Goal: Task Accomplishment & Management: Complete application form

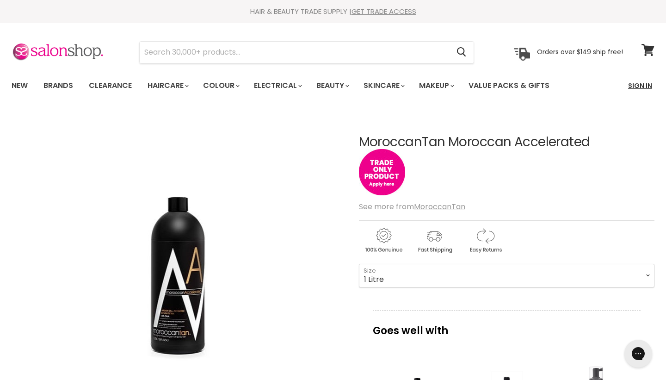
click at [638, 87] on link "Sign In" at bounding box center [640, 85] width 35 height 19
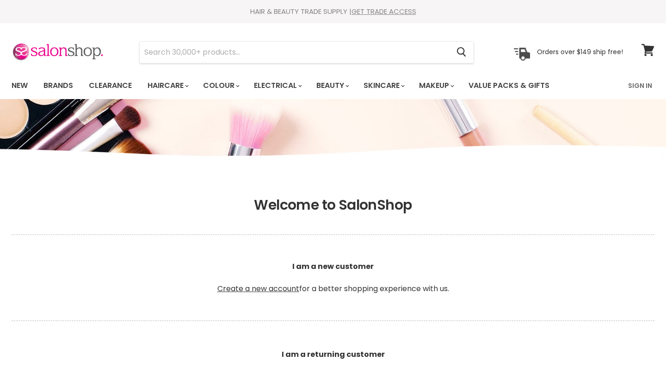
scroll to position [62, 0]
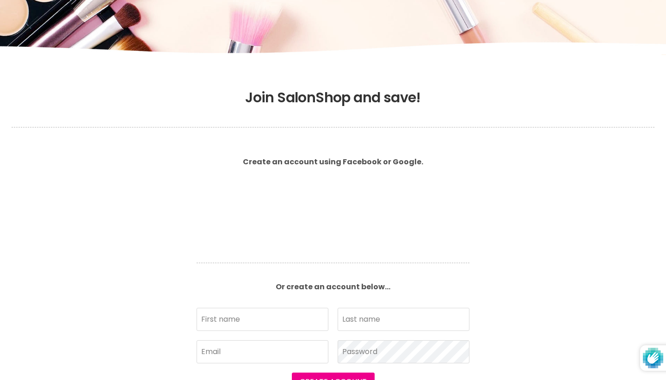
type input "Leyla"
type input "Hyssoli"
type input "info@akmebeauty.com.au"
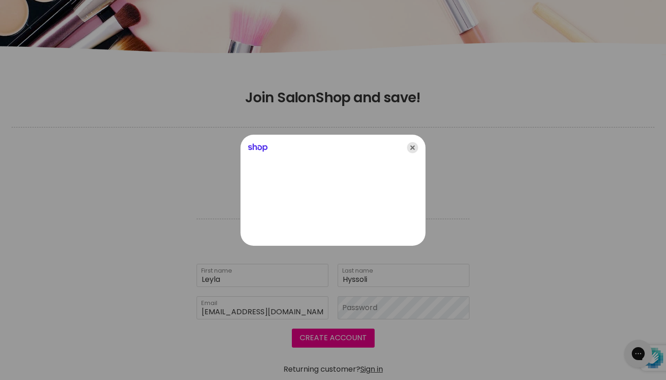
click at [414, 147] on icon "Close" at bounding box center [412, 147] width 11 height 11
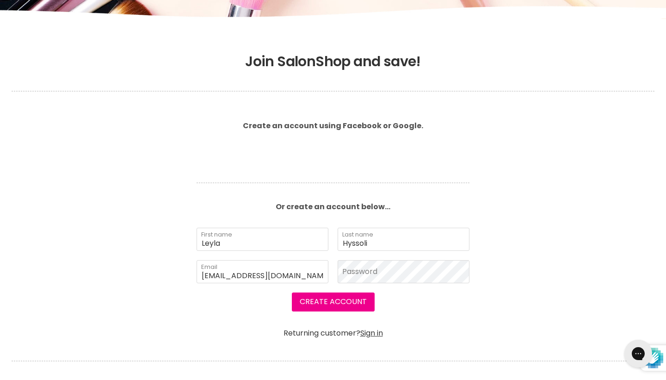
scroll to position [150, 0]
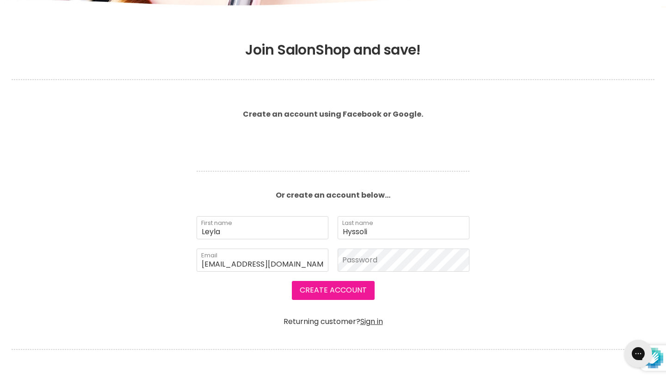
click at [360, 286] on button "Create Account" at bounding box center [333, 290] width 83 height 19
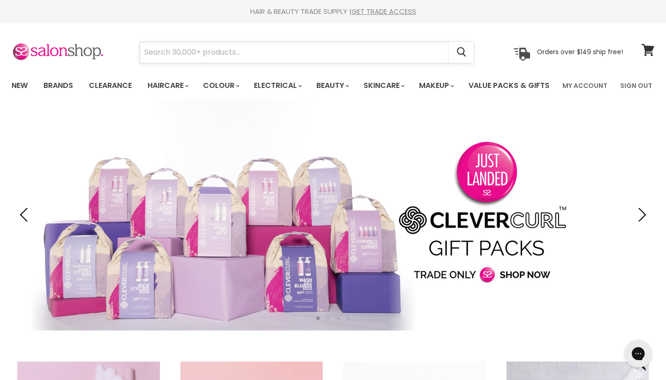
click at [211, 56] on input "Search" at bounding box center [294, 52] width 309 height 21
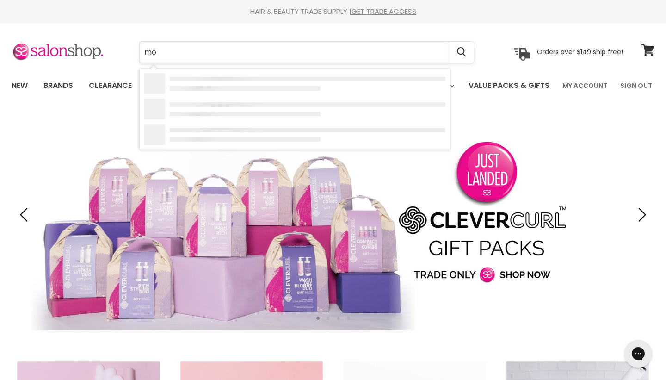
type input "mor"
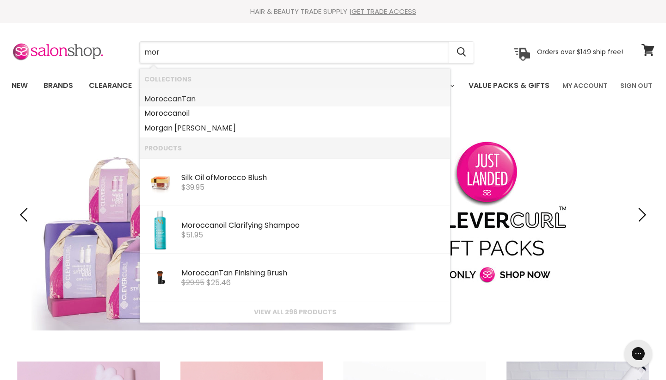
click at [181, 97] on link "Mor occanTan" at bounding box center [294, 99] width 301 height 15
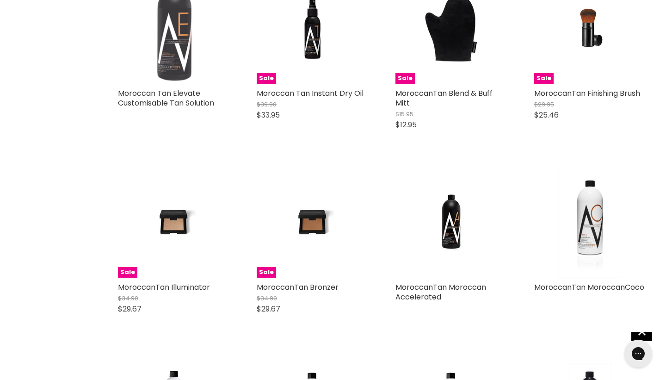
scroll to position [365, 0]
click at [451, 256] on img "Main content" at bounding box center [451, 222] width 74 height 111
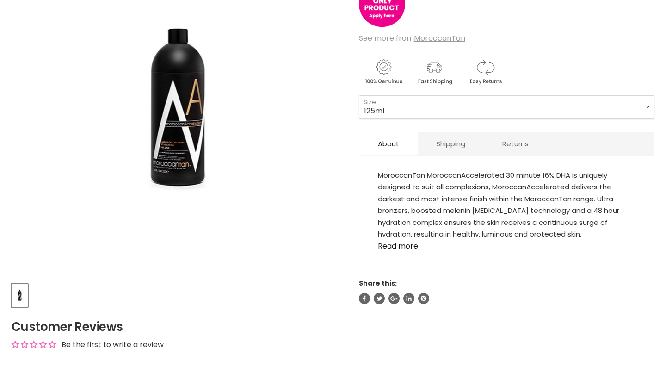
scroll to position [170, 0]
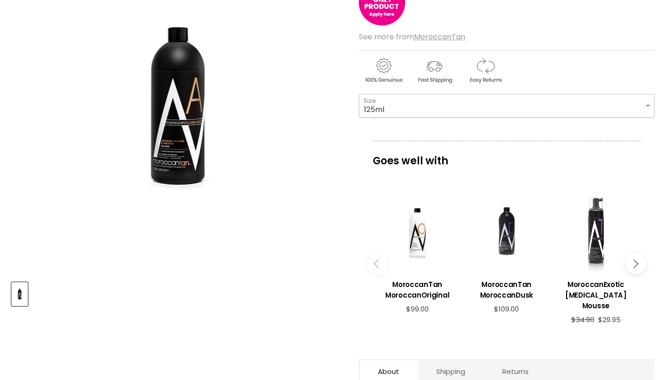
click at [399, 117] on select "125ml 1 Litre" at bounding box center [507, 105] width 296 height 23
select select "1 Litre"
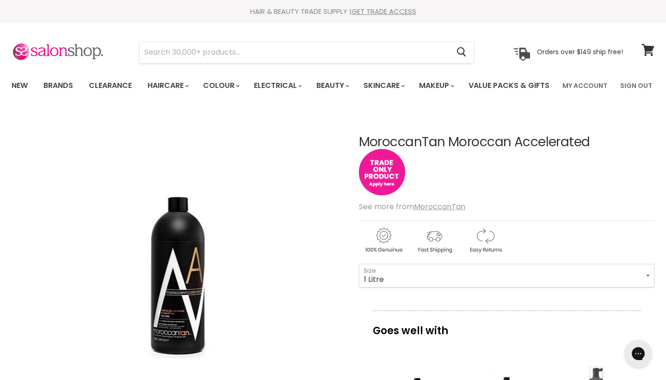
click at [381, 195] on img "Main content" at bounding box center [382, 172] width 46 height 46
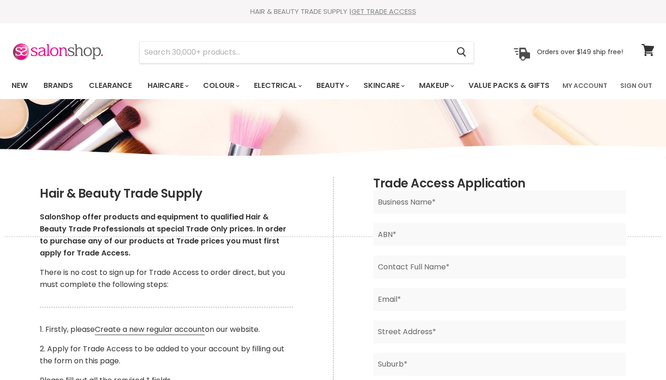
scroll to position [63, 0]
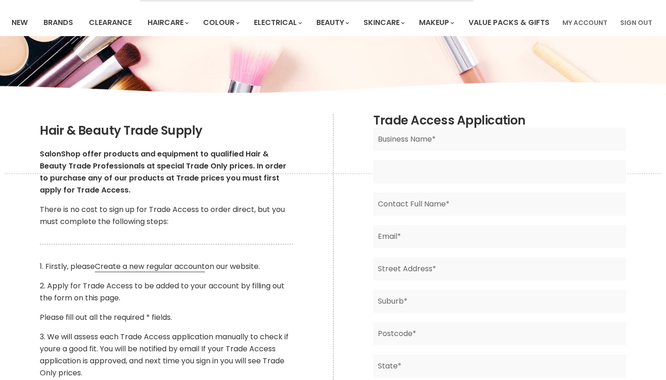
click at [403, 183] on input "Main content" at bounding box center [499, 171] width 253 height 23
click at [405, 151] on input "Main content" at bounding box center [499, 139] width 253 height 23
type input "Akme Beauty"
click at [411, 183] on input "Main content" at bounding box center [499, 171] width 253 height 23
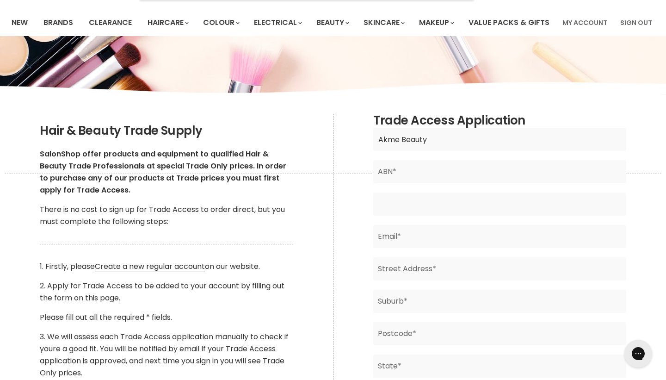
click at [410, 216] on input "Main content" at bounding box center [499, 203] width 253 height 23
type input "Leyla Hyssoli"
type input "[EMAIL_ADDRESS][DOMAIN_NAME]"
type input "236 Upper Heidelberg Road"
type input "Ivanhoe"
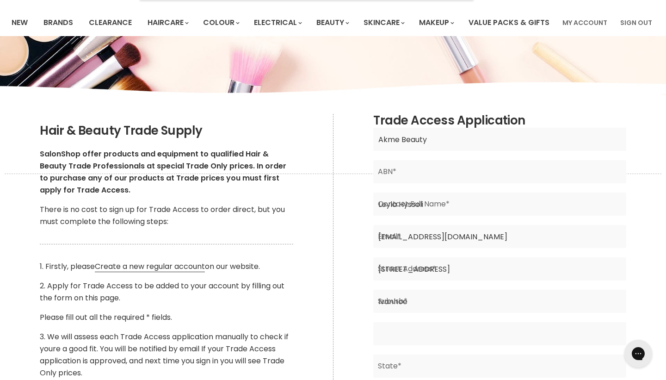
type input "3079"
type input "Victoria"
type input "Australia"
type input "0431638818"
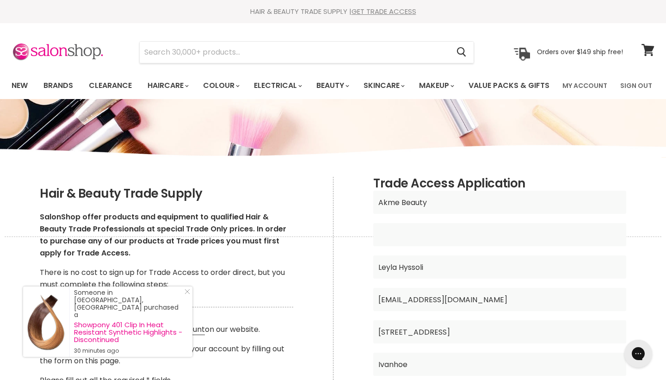
click at [390, 246] on input "Main content" at bounding box center [499, 234] width 253 height 23
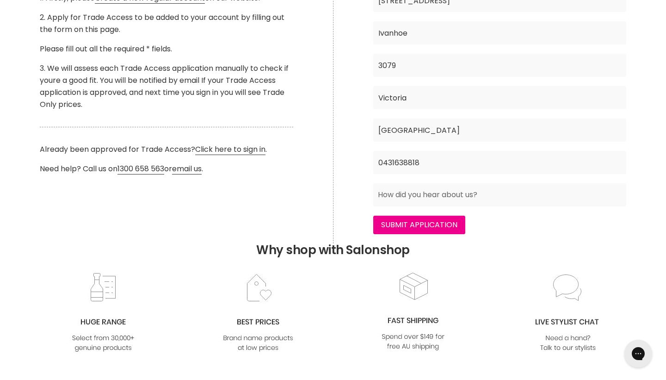
scroll to position [378, 0]
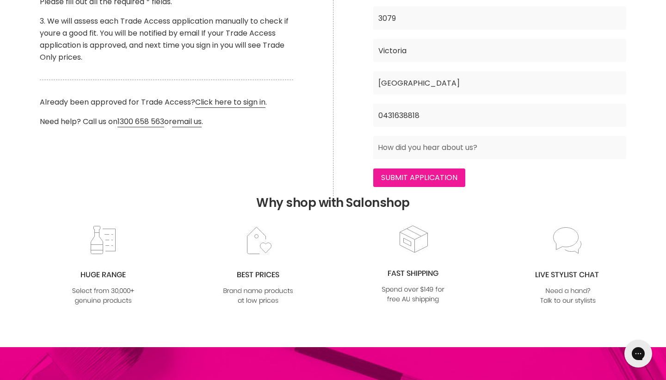
type input "91639210049"
click at [411, 187] on input "Submit Application" at bounding box center [419, 177] width 92 height 19
click at [402, 159] on input "Main content" at bounding box center [499, 147] width 253 height 23
type input "google"
click at [410, 187] on input "Submit Application" at bounding box center [419, 177] width 92 height 19
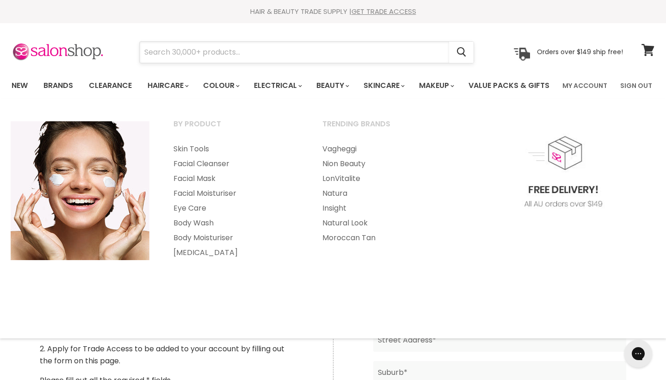
click at [290, 61] on input "Search" at bounding box center [294, 52] width 309 height 21
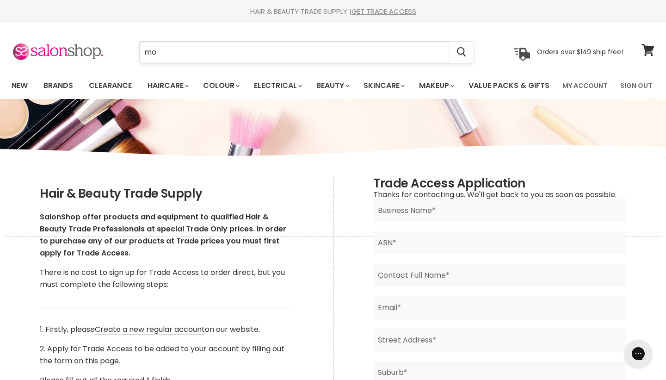
type input "mor"
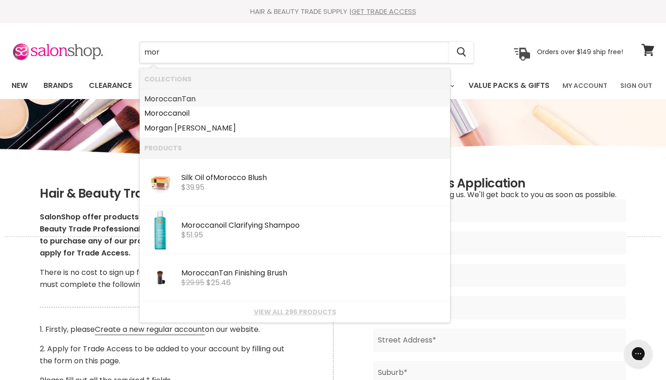
click at [237, 98] on link "Mor occanTan" at bounding box center [294, 99] width 301 height 15
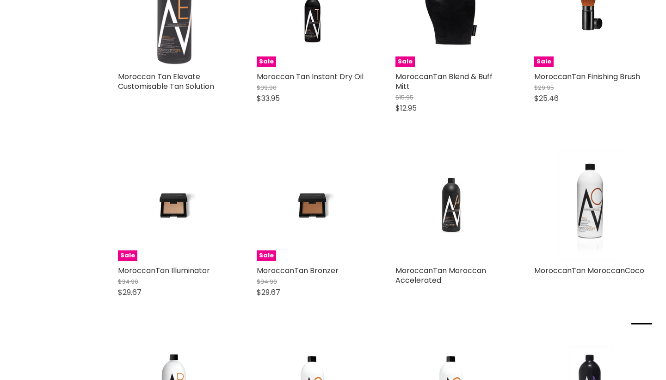
scroll to position [382, 0]
click at [435, 238] on img "Main content" at bounding box center [451, 205] width 74 height 111
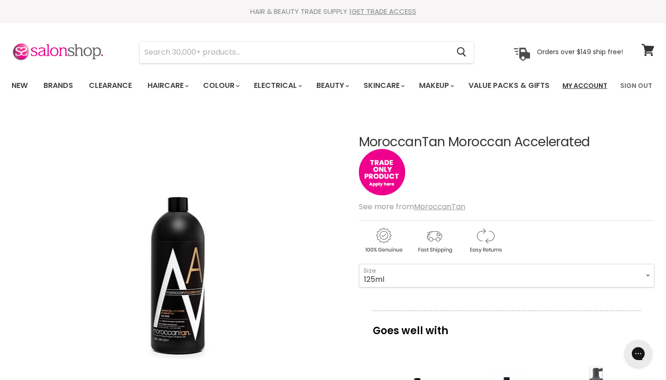
click at [595, 82] on link "My Account" at bounding box center [585, 85] width 56 height 19
